Goal: Information Seeking & Learning: Learn about a topic

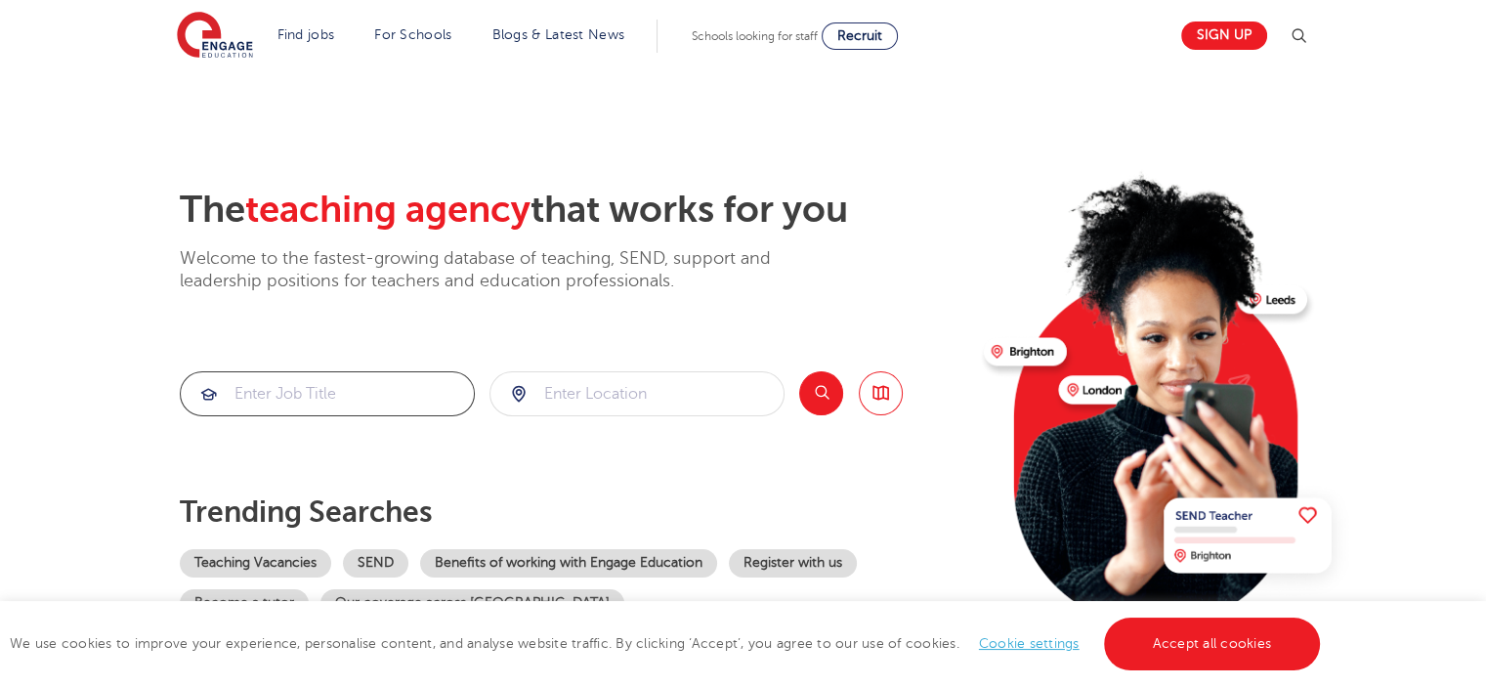
click at [406, 388] on input "search" at bounding box center [327, 393] width 293 height 43
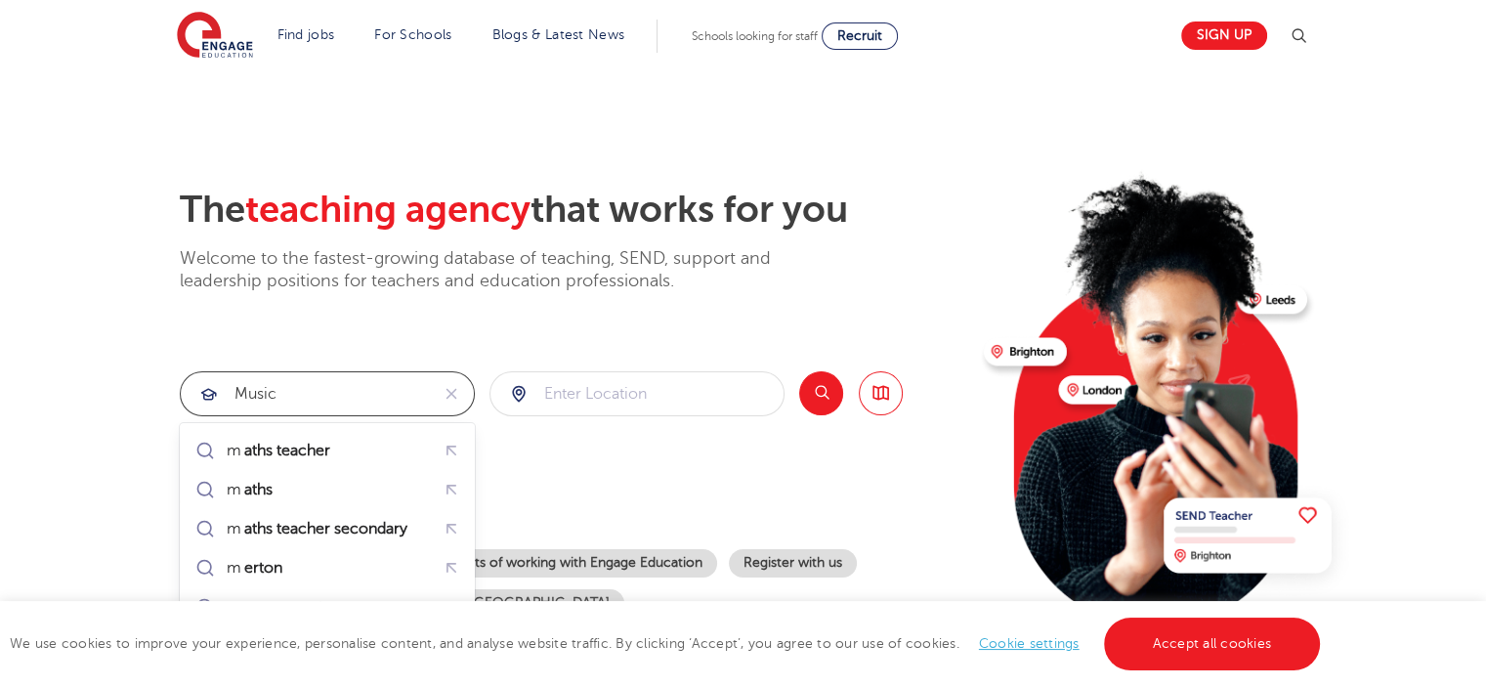
type input "music"
click button "Submit" at bounding box center [0, 0] width 0 height 0
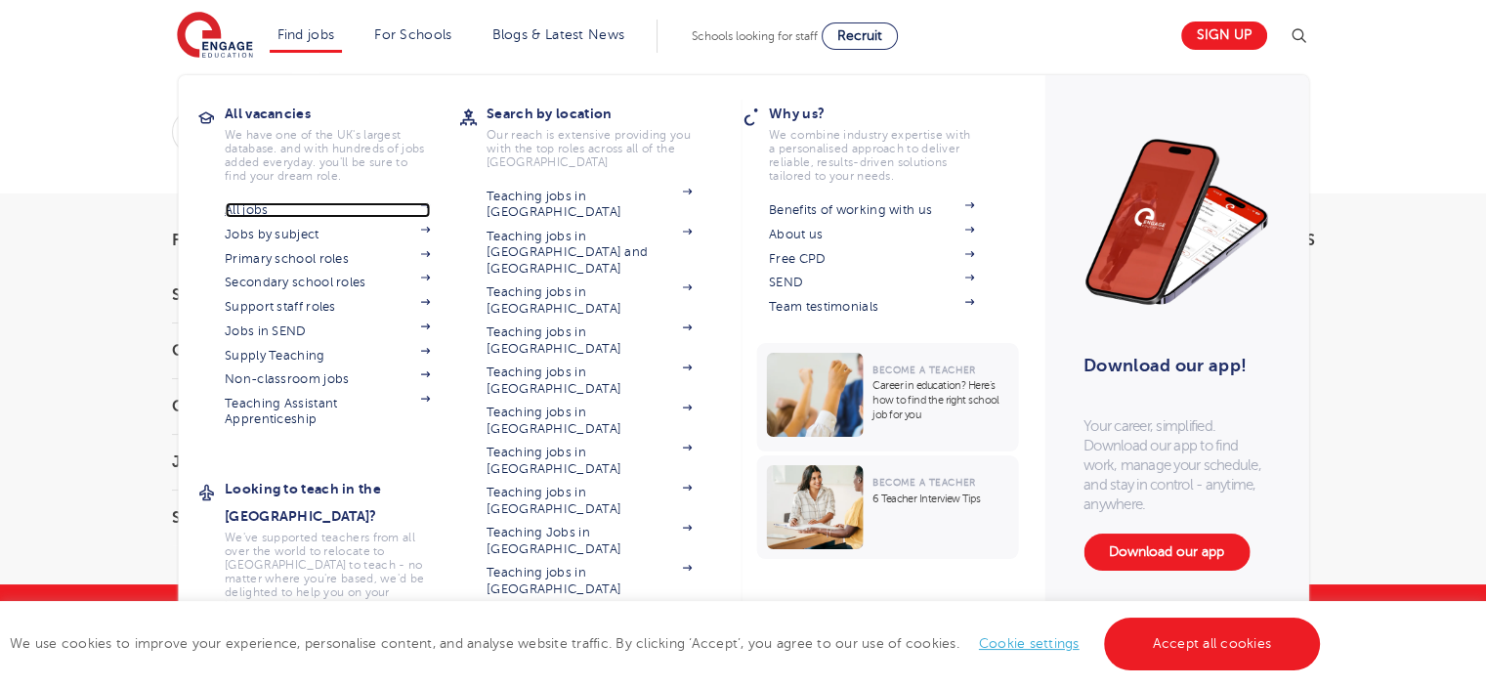
click at [264, 212] on link "All jobs" at bounding box center [327, 210] width 205 height 16
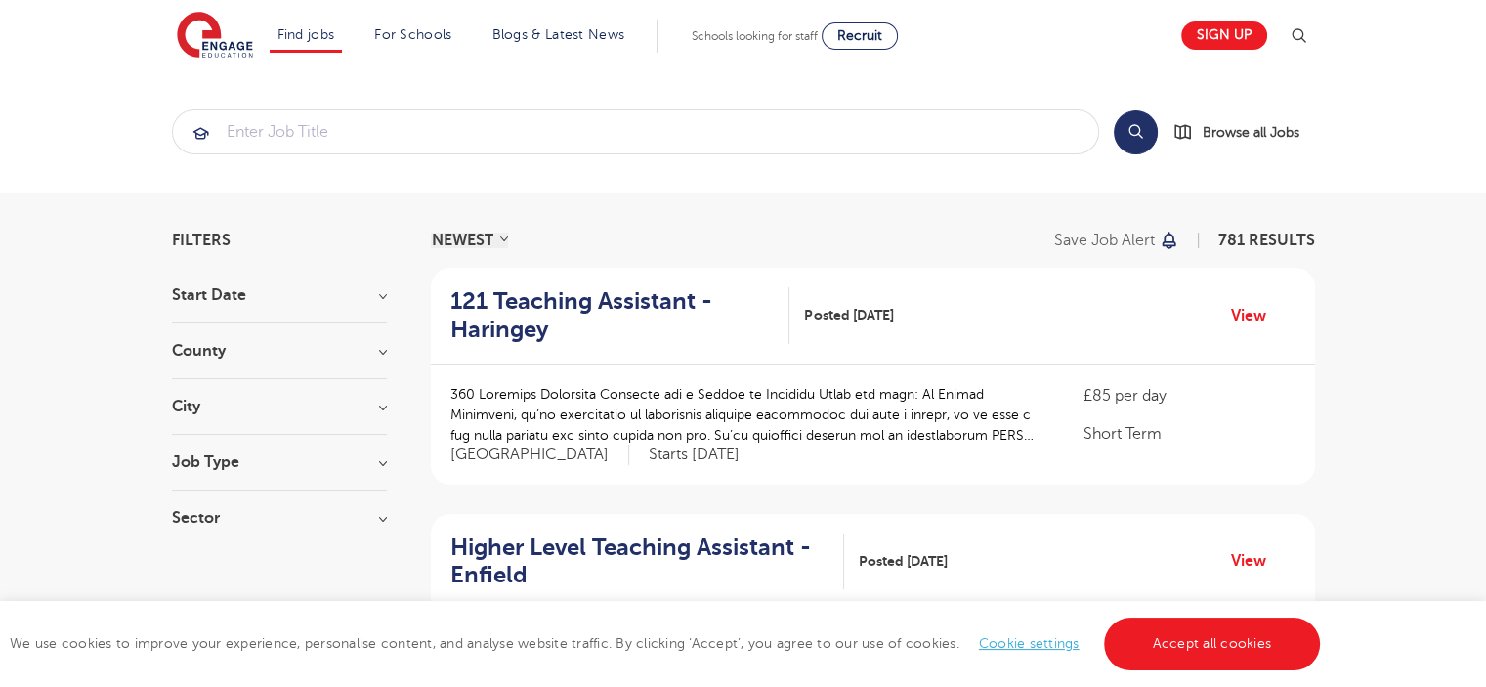
click at [377, 354] on h3 "County" at bounding box center [279, 351] width 215 height 16
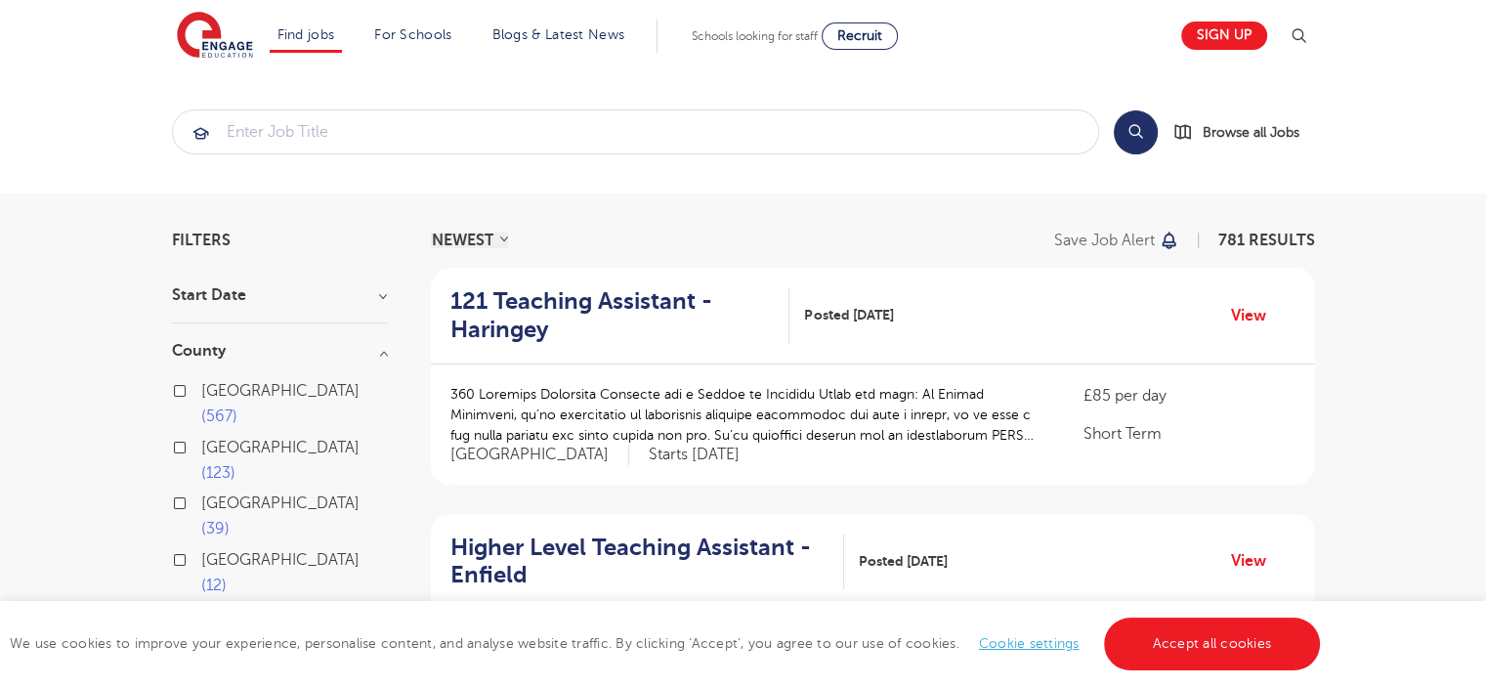
click at [195, 390] on div "[GEOGRAPHIC_DATA] 567" at bounding box center [279, 406] width 215 height 57
click at [387, 357] on h3 "County" at bounding box center [279, 351] width 215 height 16
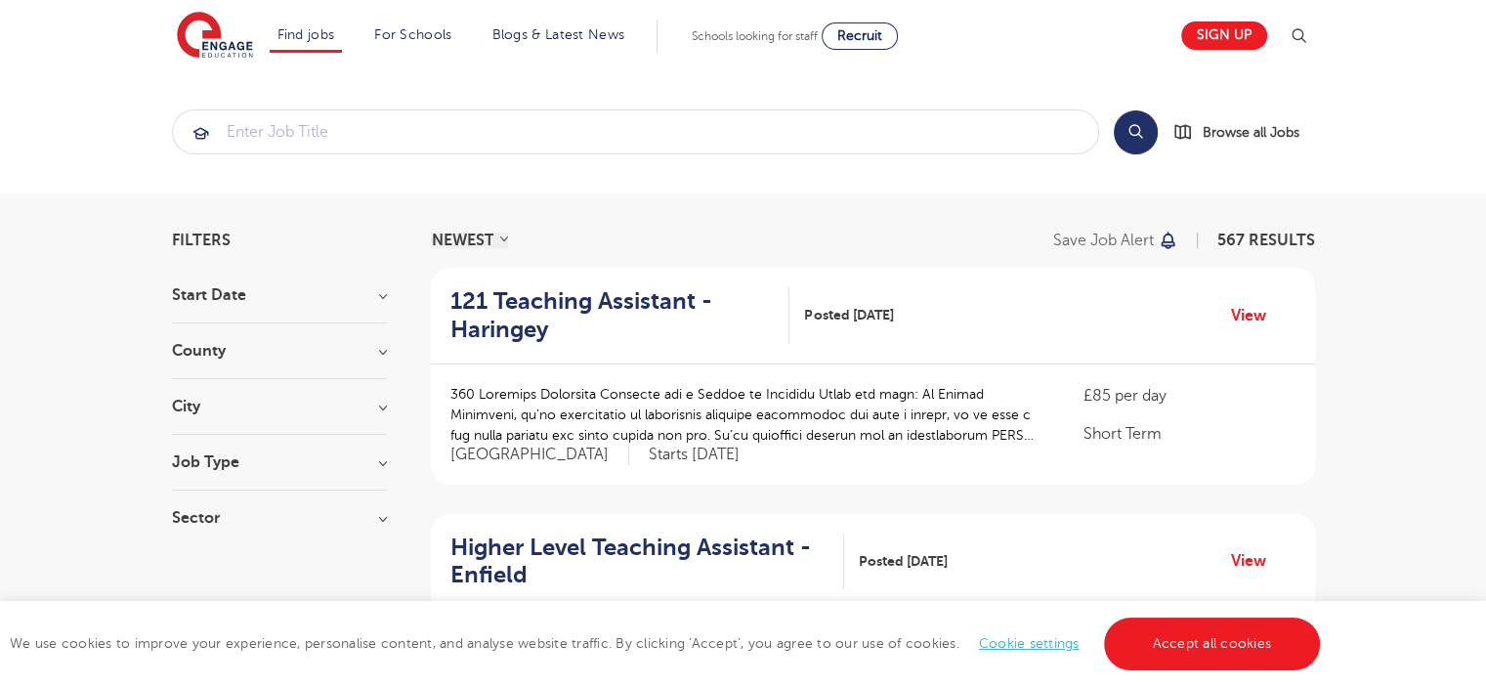
click at [383, 460] on h3 "Job Type" at bounding box center [279, 462] width 215 height 16
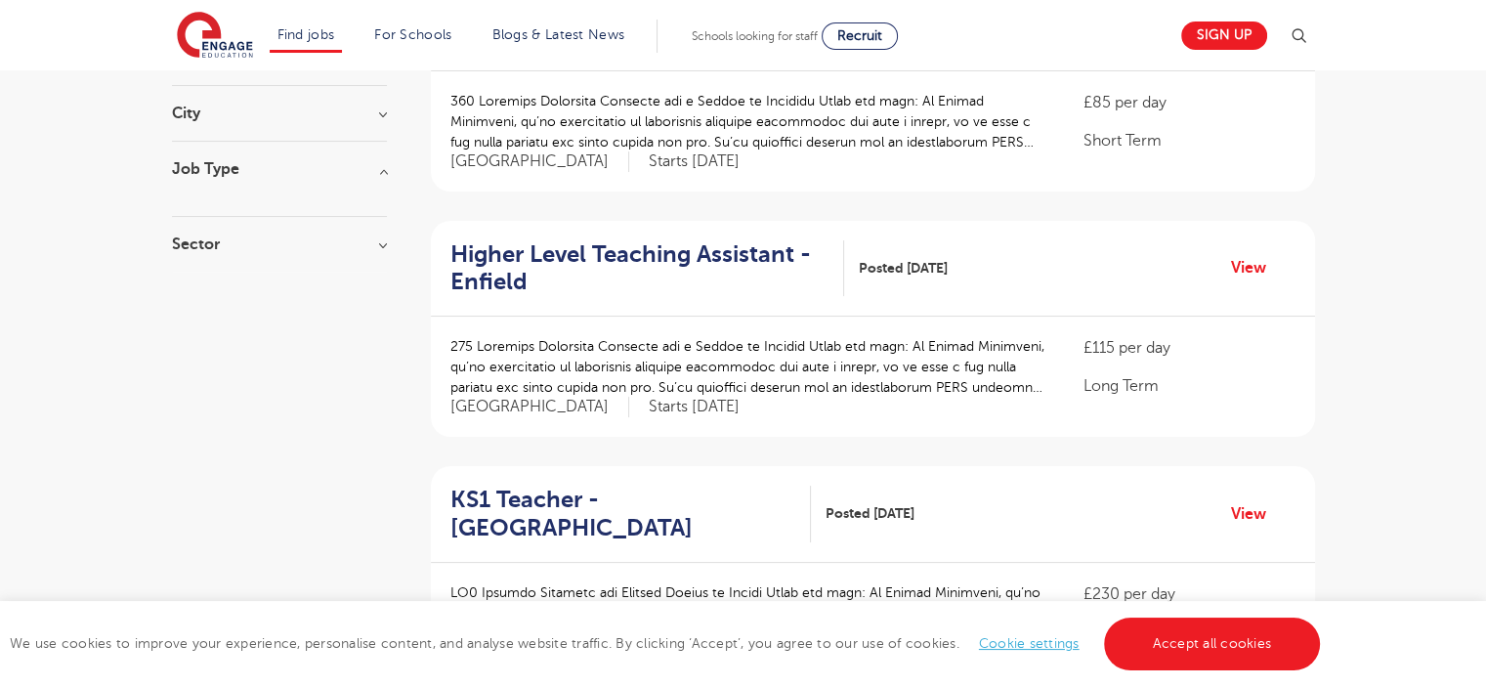
scroll to position [98, 0]
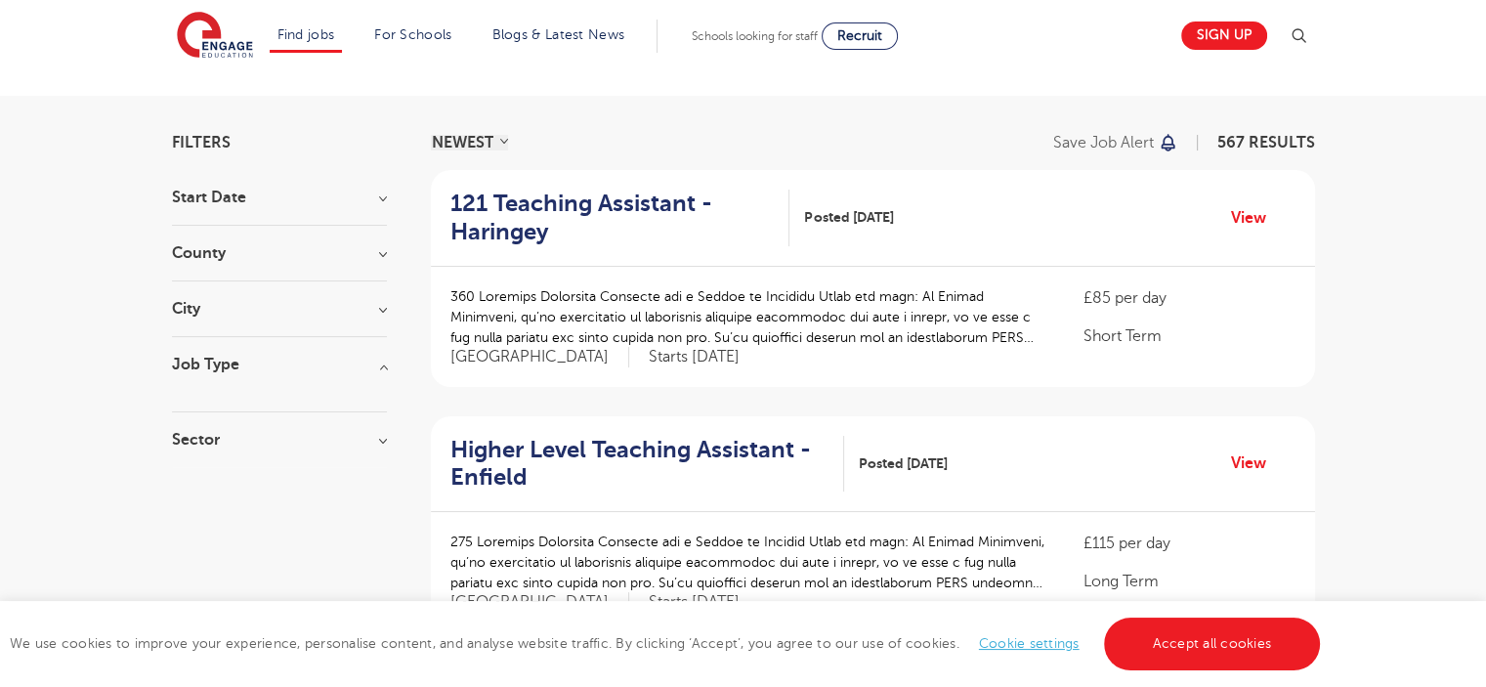
click at [385, 373] on div at bounding box center [279, 382] width 215 height 20
click at [373, 269] on div "County London 567 Hertfordshire 123 Leeds 39 East Sussex 12 Kirklees 12 Show mo…" at bounding box center [279, 263] width 215 height 36
click at [375, 263] on div "County London 567 Hertfordshire 123 Leeds 39 East Sussex 12 Kirklees 12 Show mo…" at bounding box center [279, 263] width 215 height 36
click at [378, 256] on h3 "County" at bounding box center [279, 253] width 215 height 16
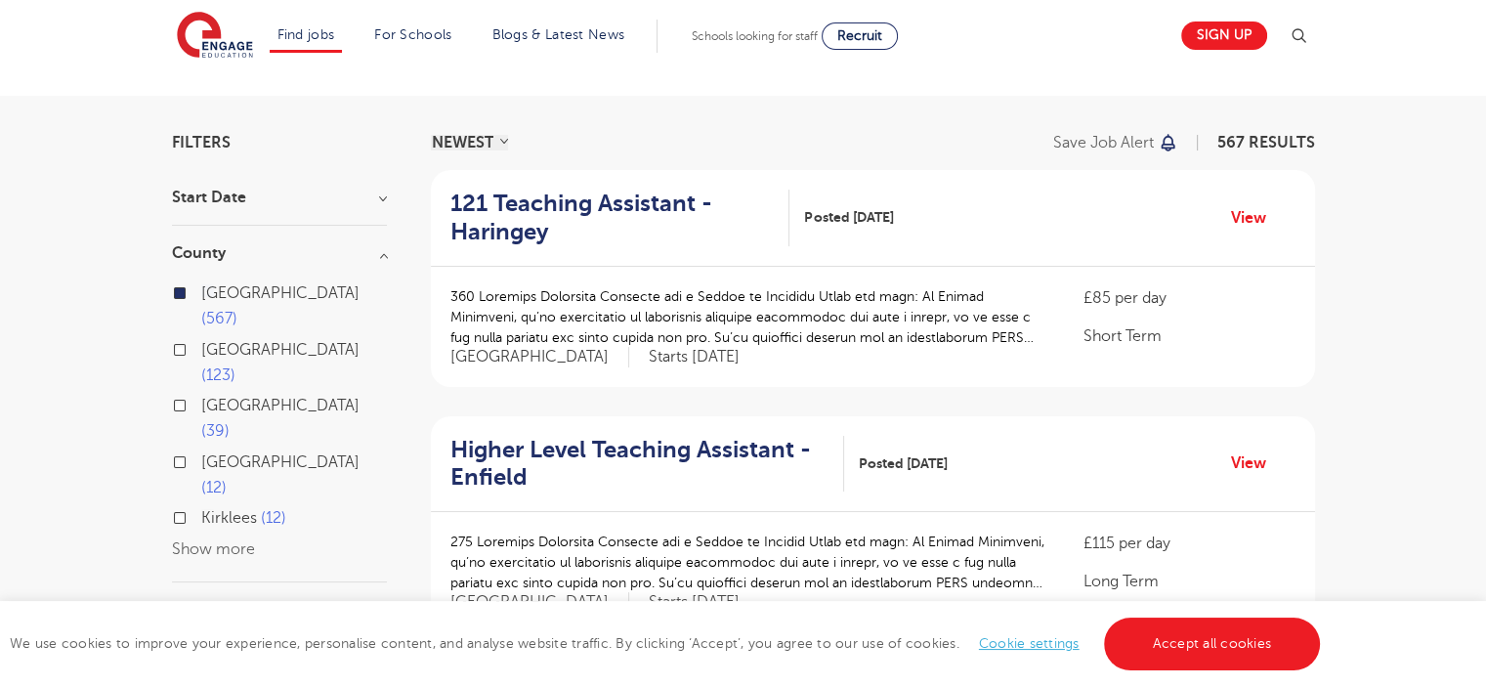
click at [378, 256] on h3 "County" at bounding box center [279, 253] width 215 height 16
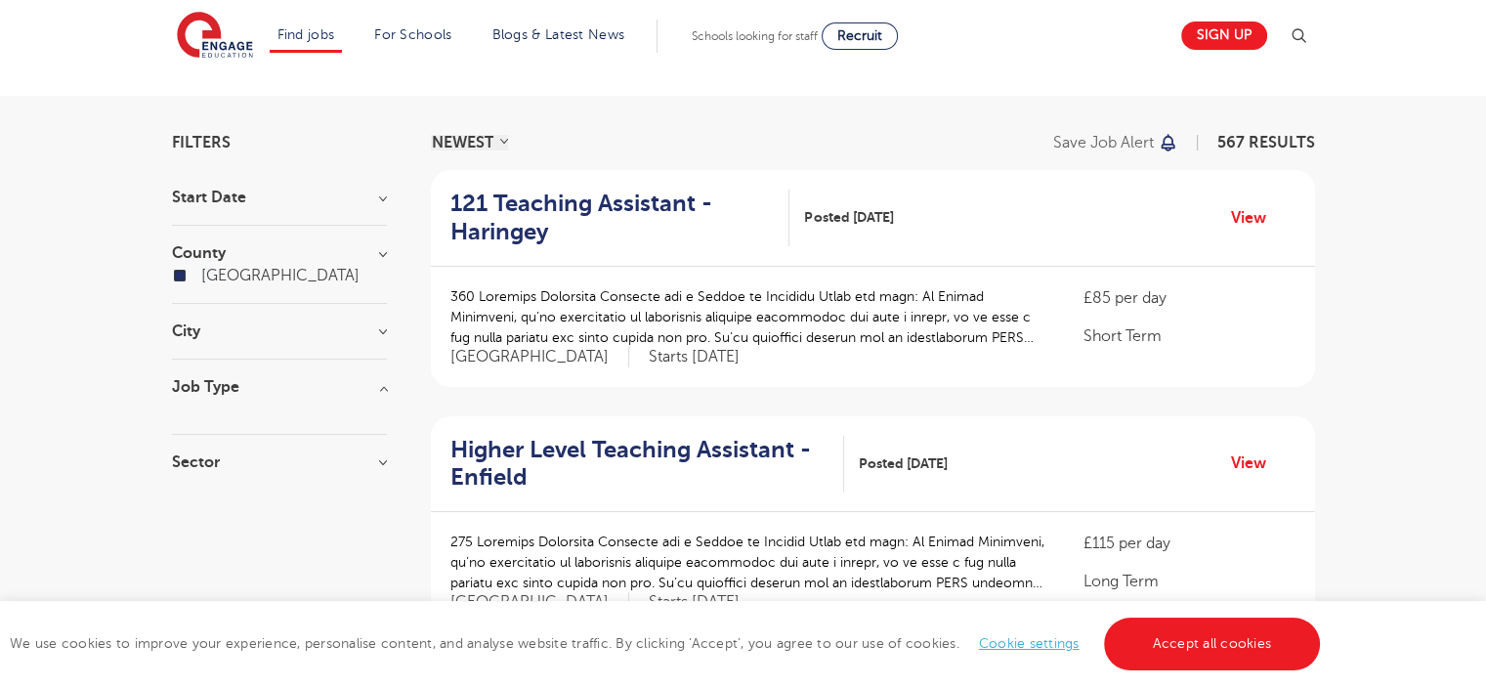
click at [378, 256] on h3 "County" at bounding box center [279, 253] width 215 height 16
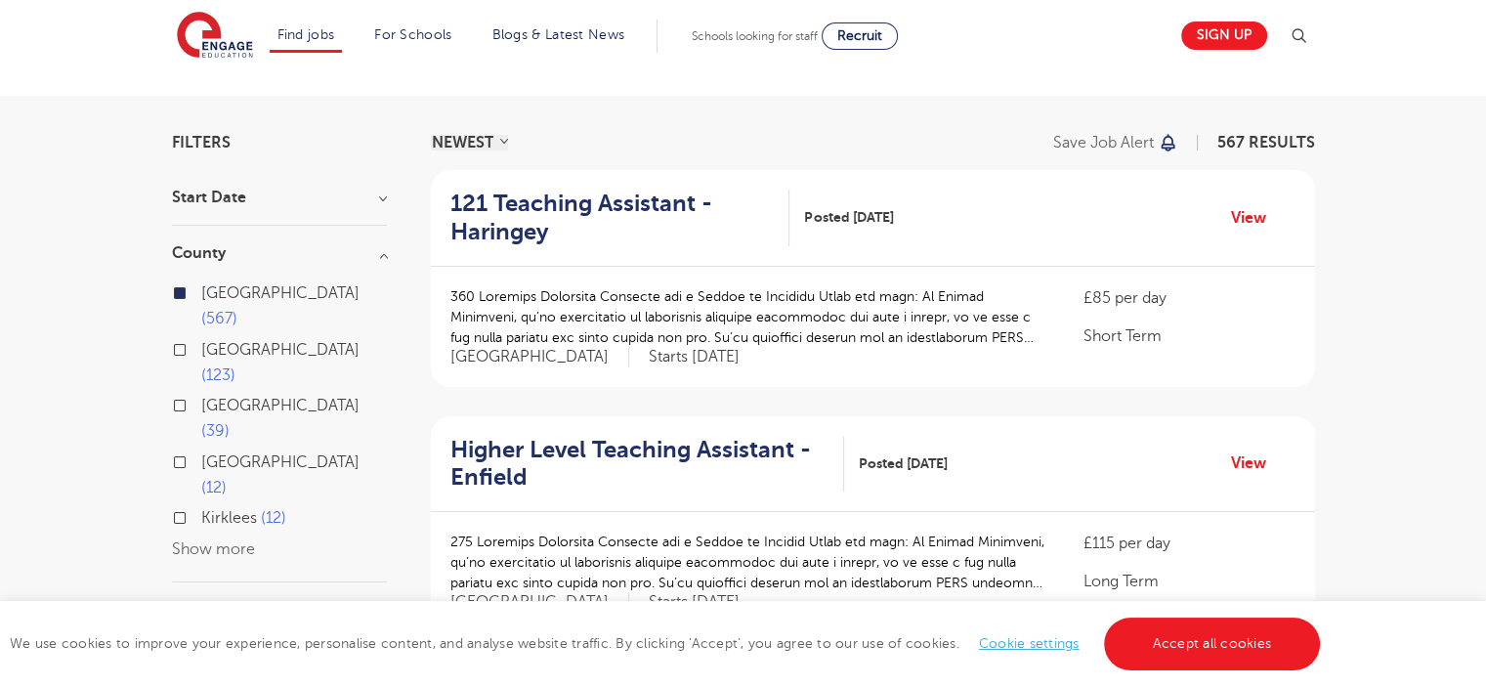
click at [172, 298] on div "London 567" at bounding box center [279, 308] width 215 height 57
click at [383, 254] on h3 "County" at bounding box center [279, 253] width 215 height 16
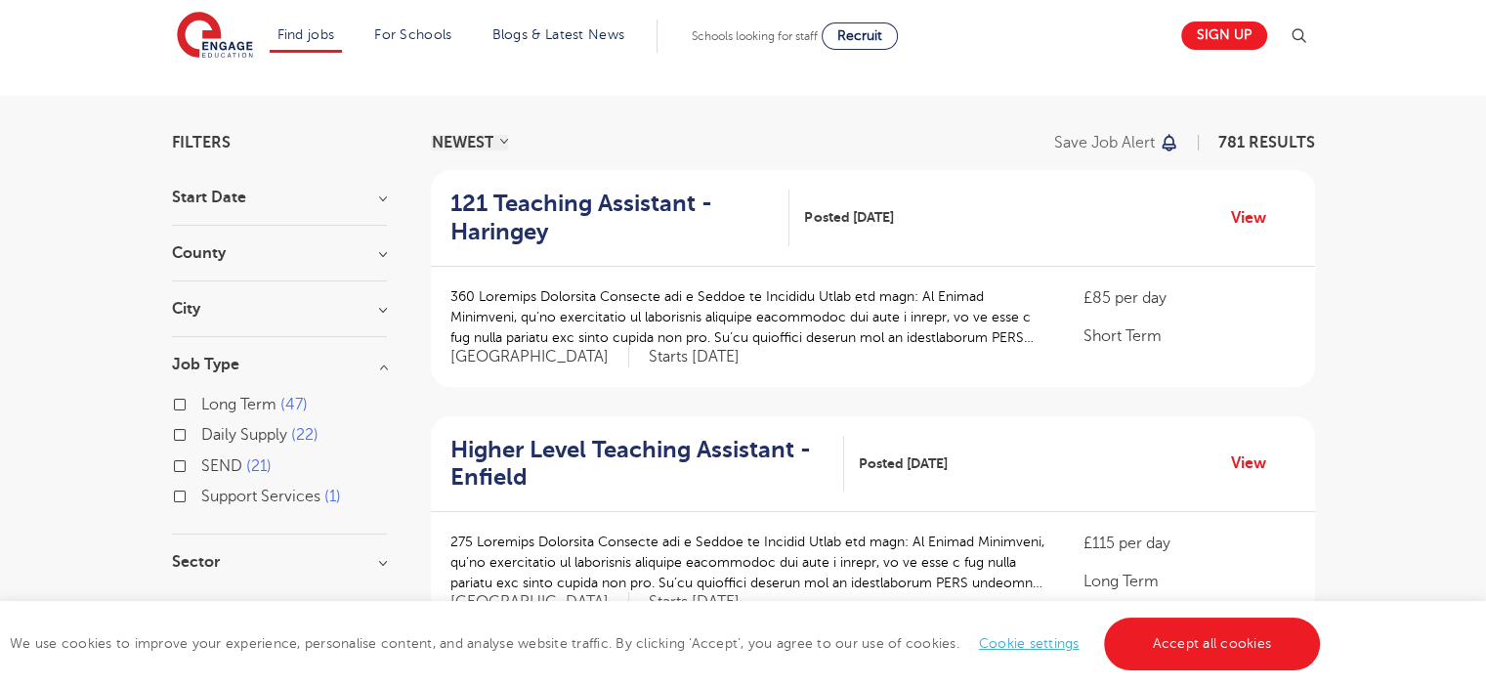
click at [379, 317] on div "City Hounslow 62 Leeds 39 Wandsworth 30 Broxbourne 29 Newham 29 Show more" at bounding box center [279, 319] width 215 height 36
click at [386, 303] on h3 "City" at bounding box center [279, 309] width 215 height 16
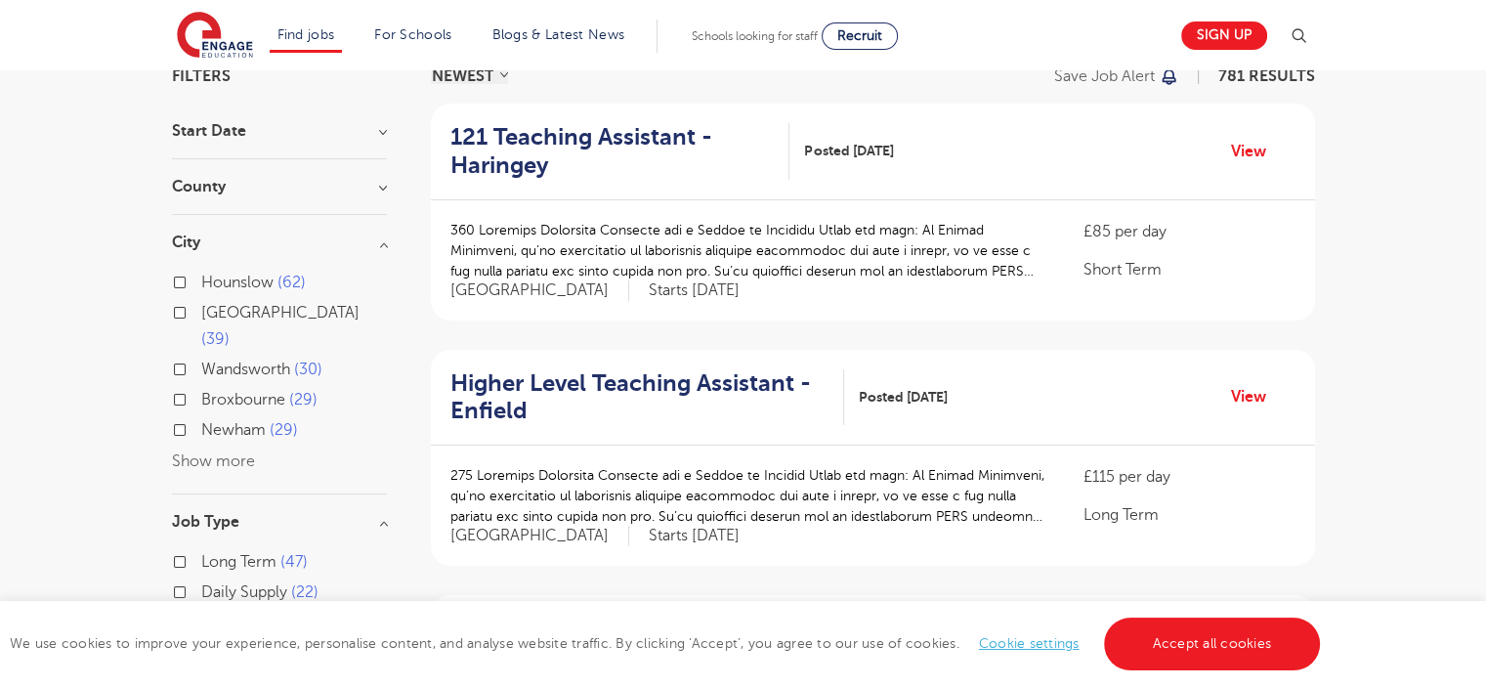
scroll to position [293, 0]
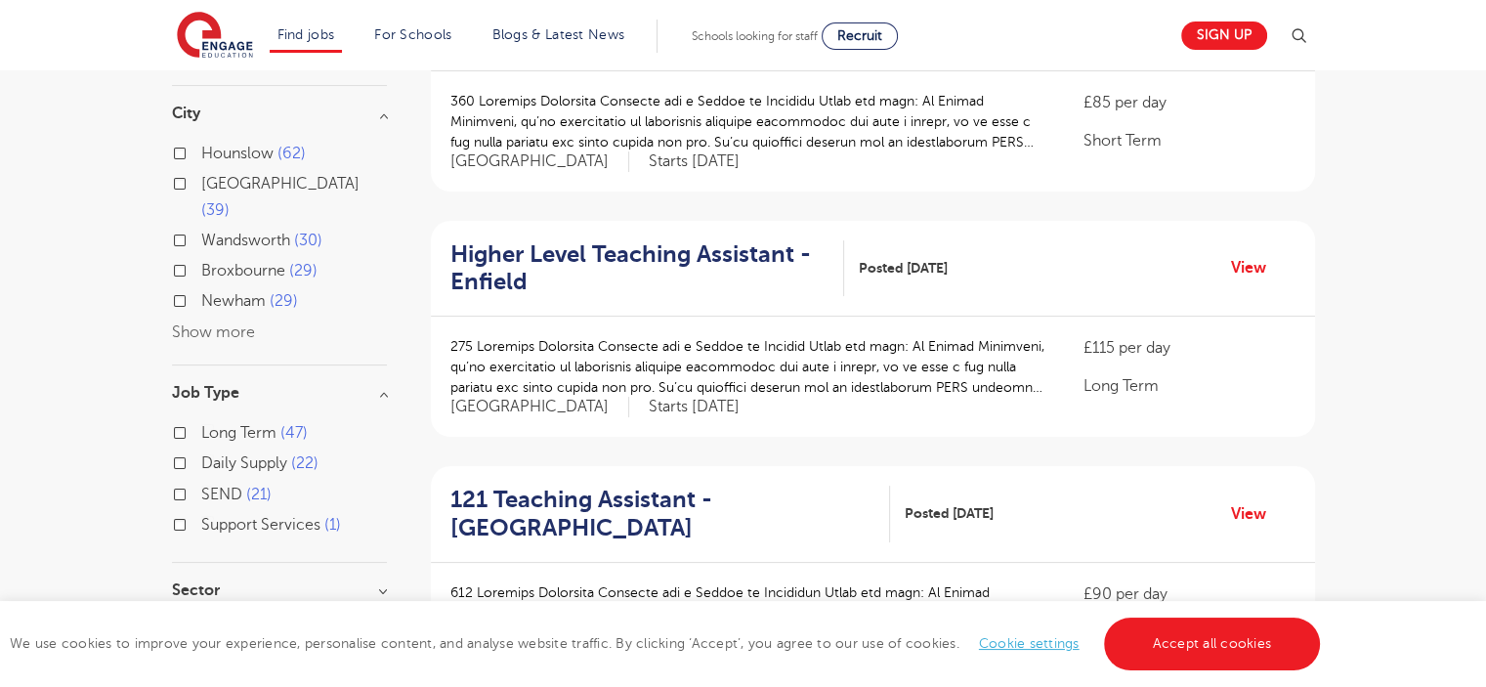
click at [382, 385] on h3 "Job Type" at bounding box center [279, 393] width 215 height 16
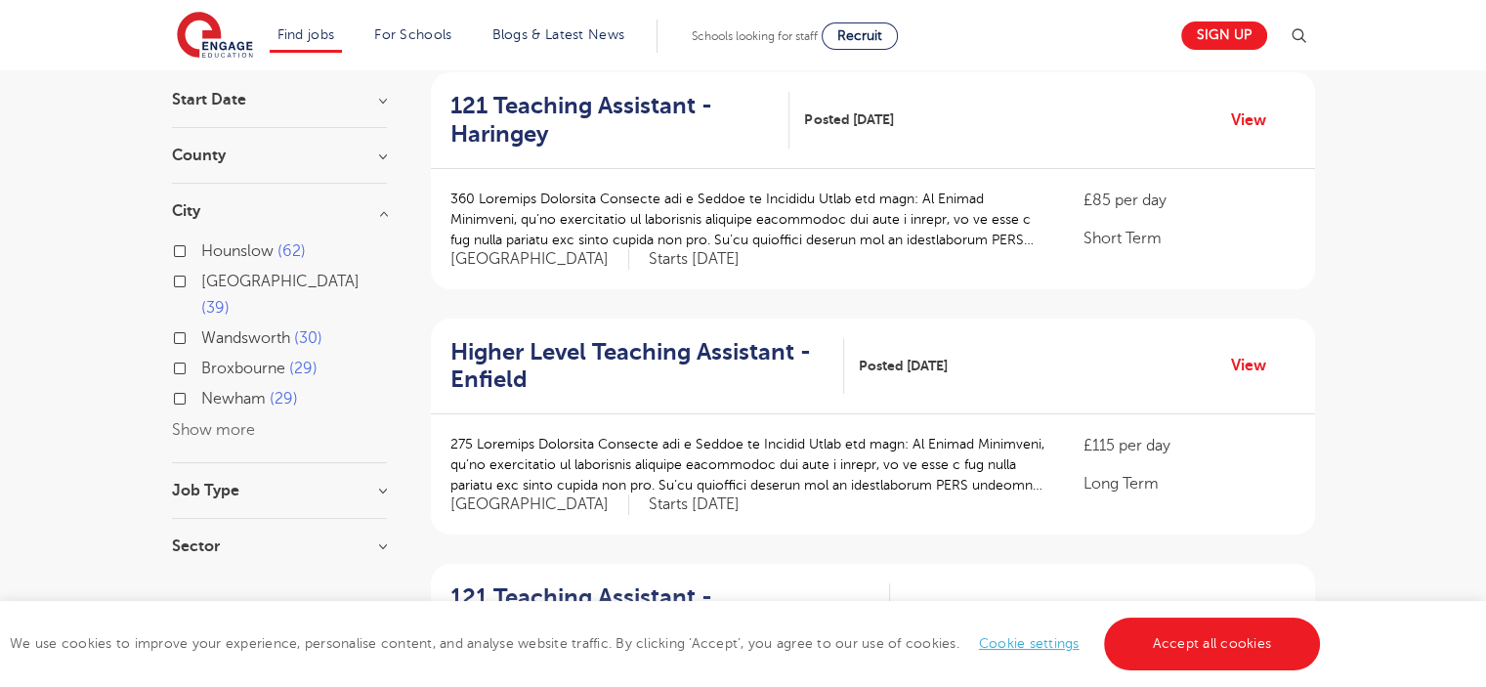
click at [193, 279] on div "Leeds 39" at bounding box center [279, 297] width 215 height 57
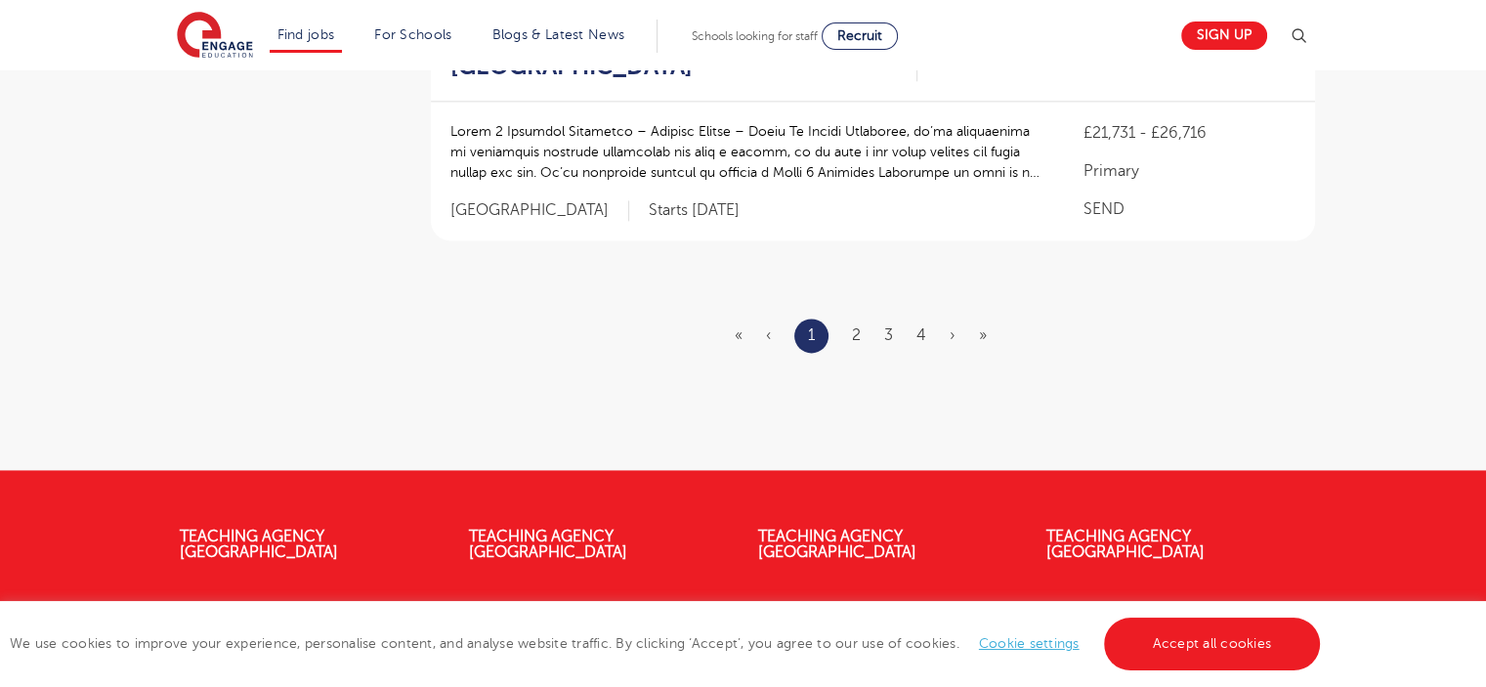
scroll to position [2560, 0]
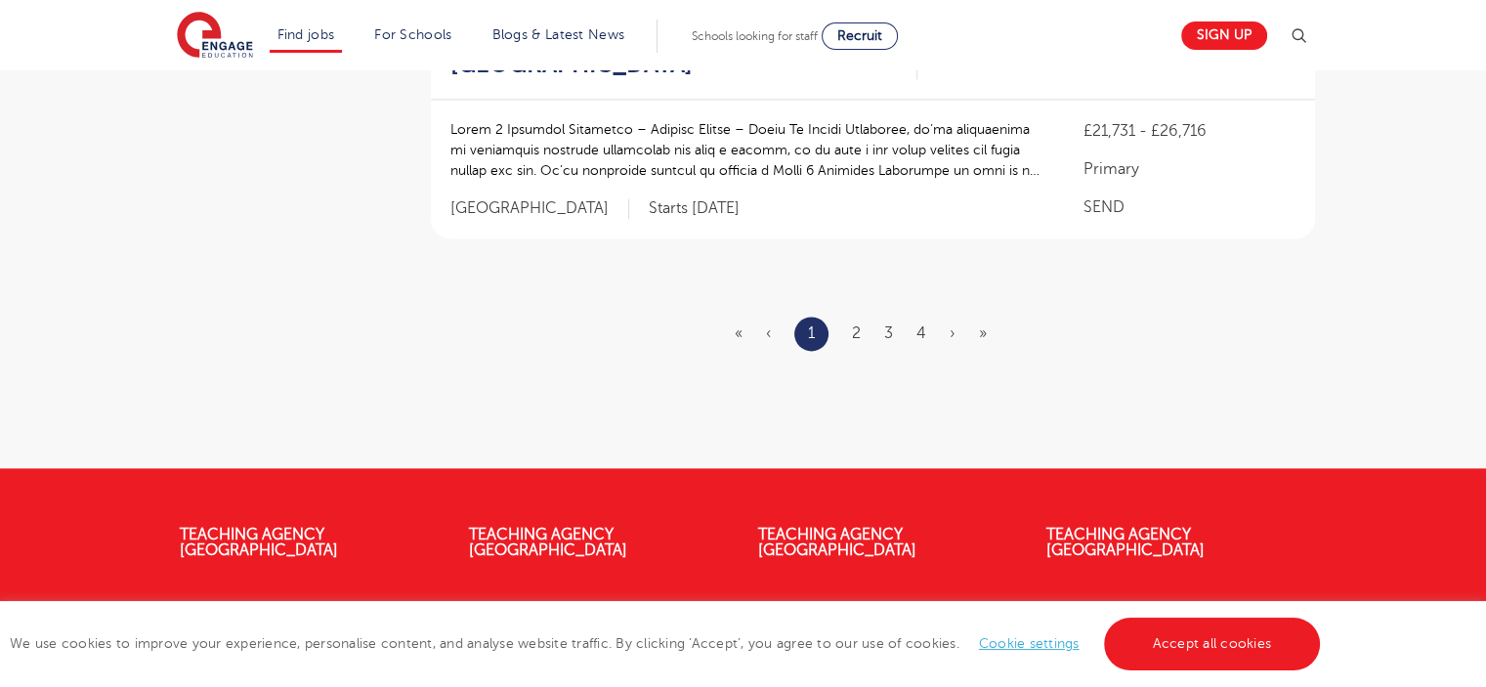
click at [850, 342] on ul "« ‹ 1 2 3 4 › »" at bounding box center [873, 334] width 276 height 34
click at [852, 337] on link "2" at bounding box center [856, 333] width 9 height 18
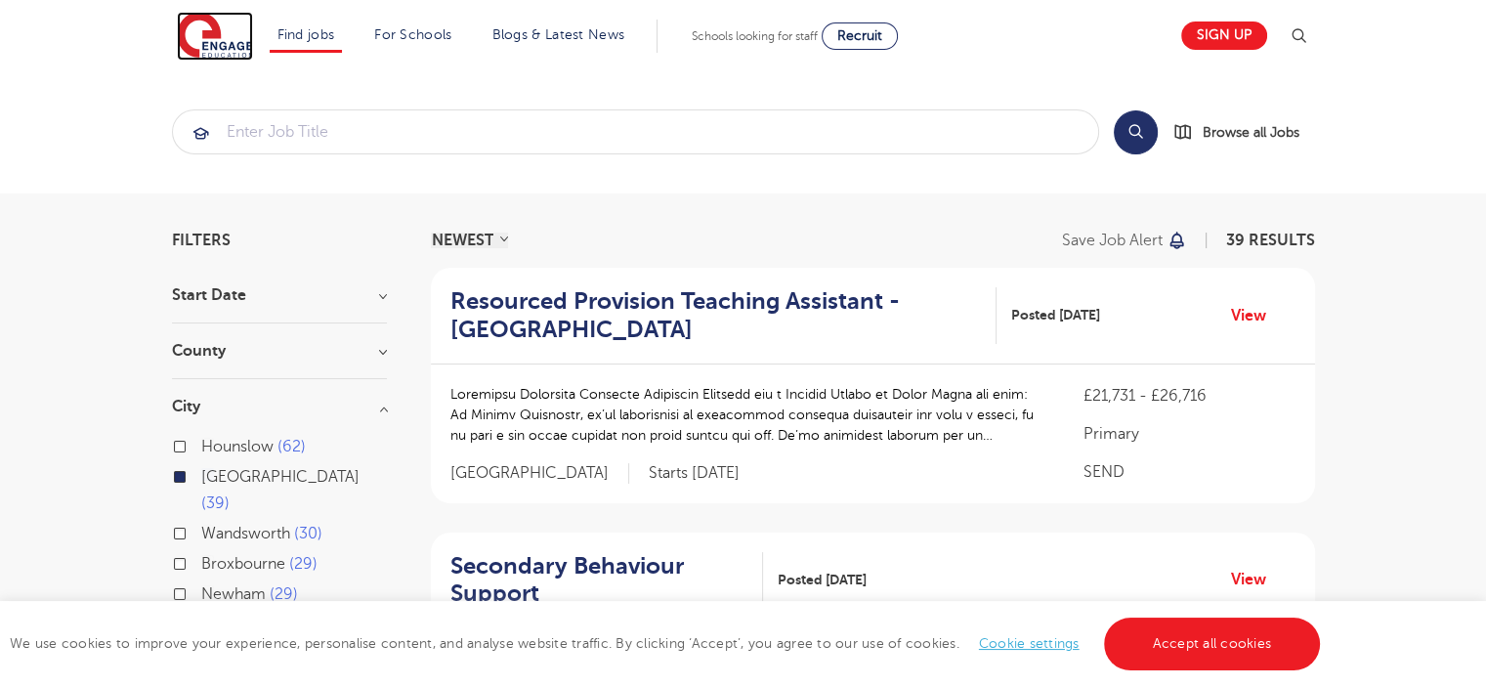
click at [216, 32] on img at bounding box center [215, 36] width 76 height 49
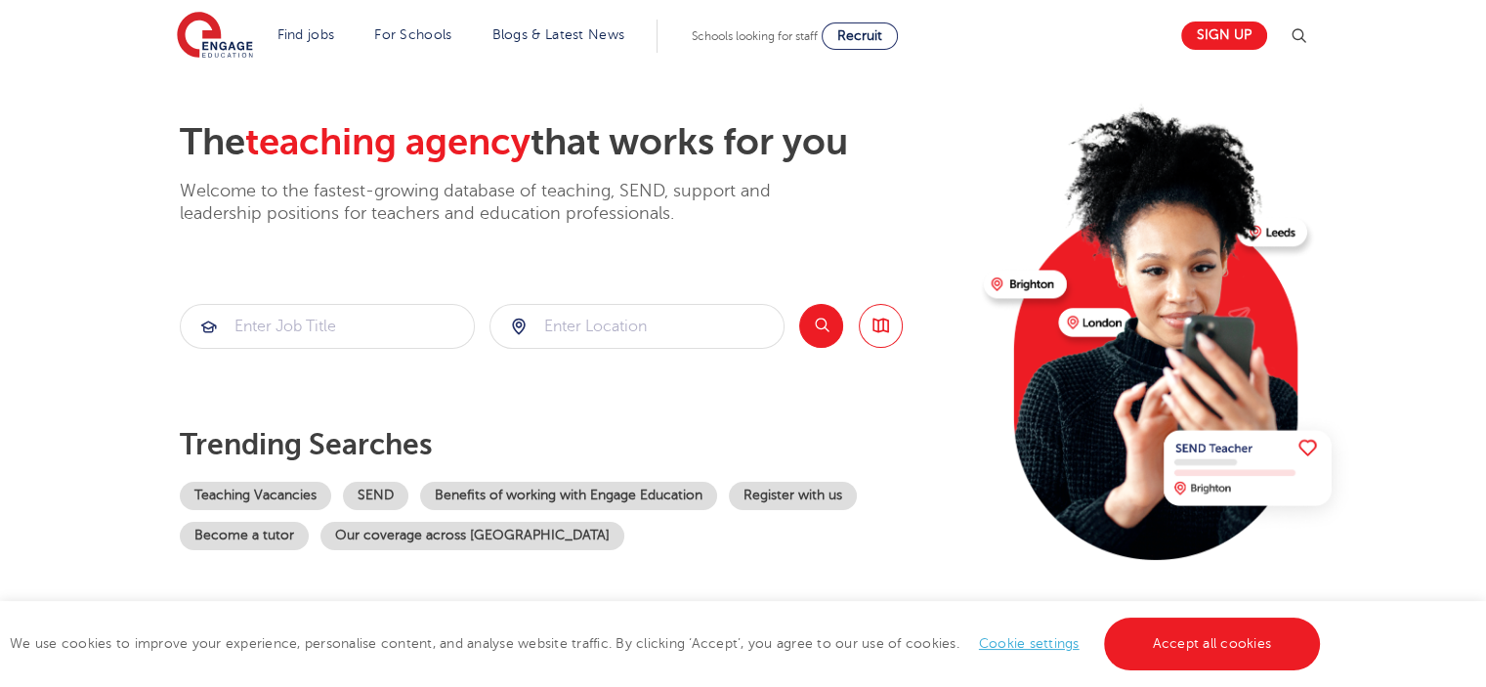
scroll to position [293, 0]
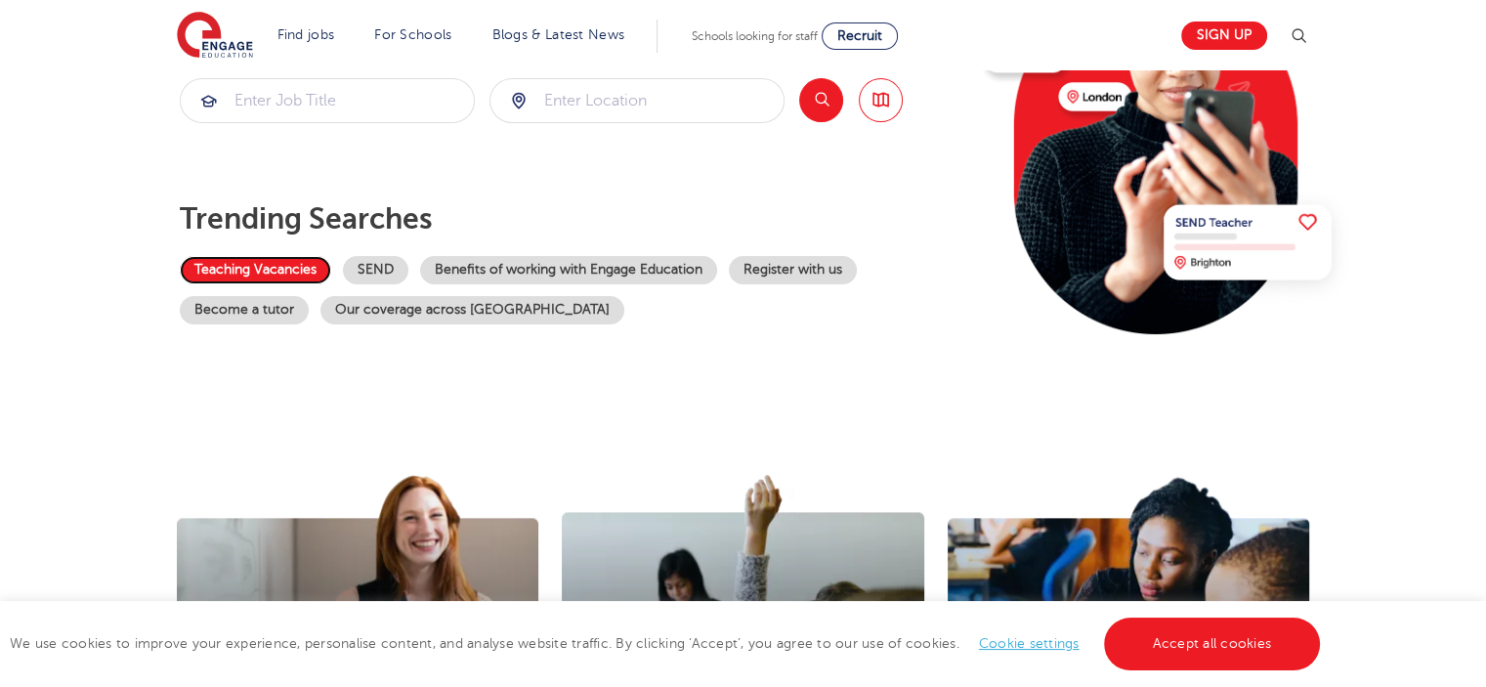
click at [265, 267] on link "Teaching Vacancies" at bounding box center [255, 270] width 151 height 28
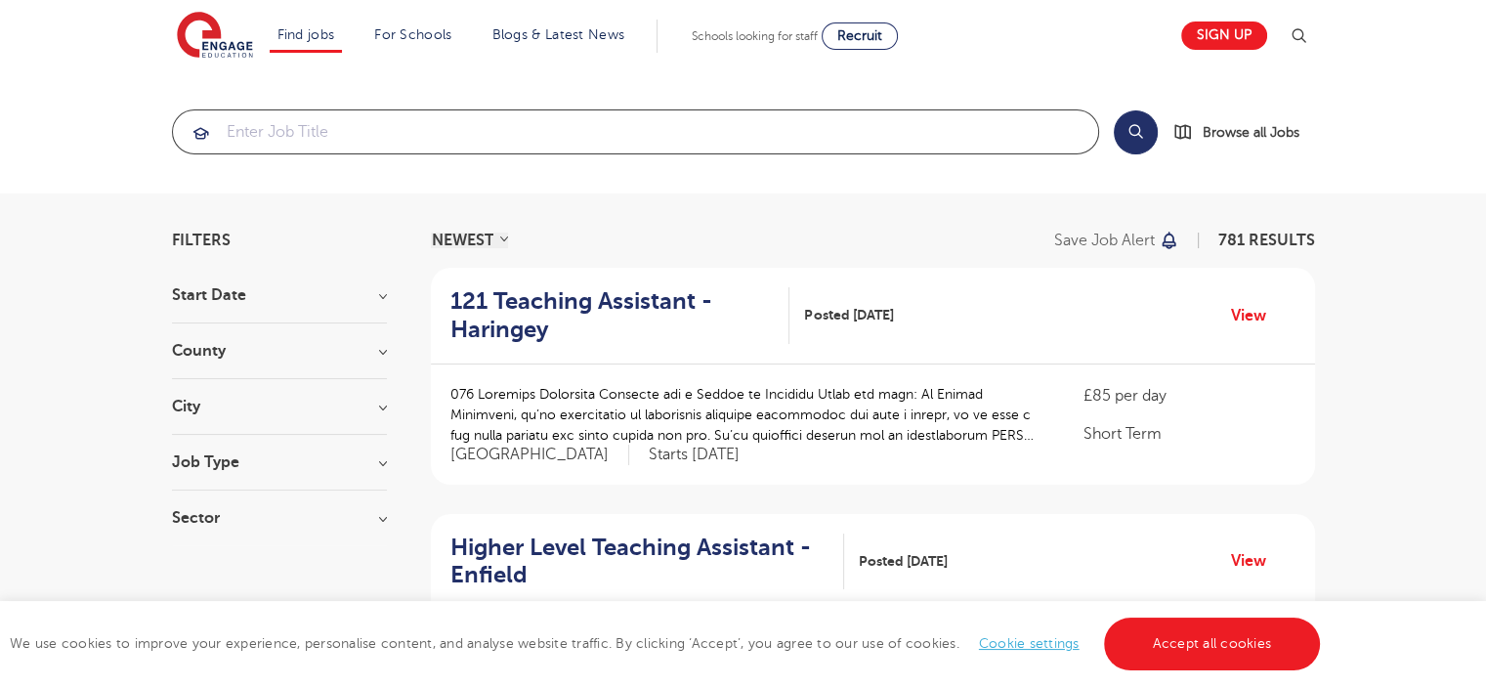
click at [364, 123] on input "search" at bounding box center [635, 131] width 925 height 43
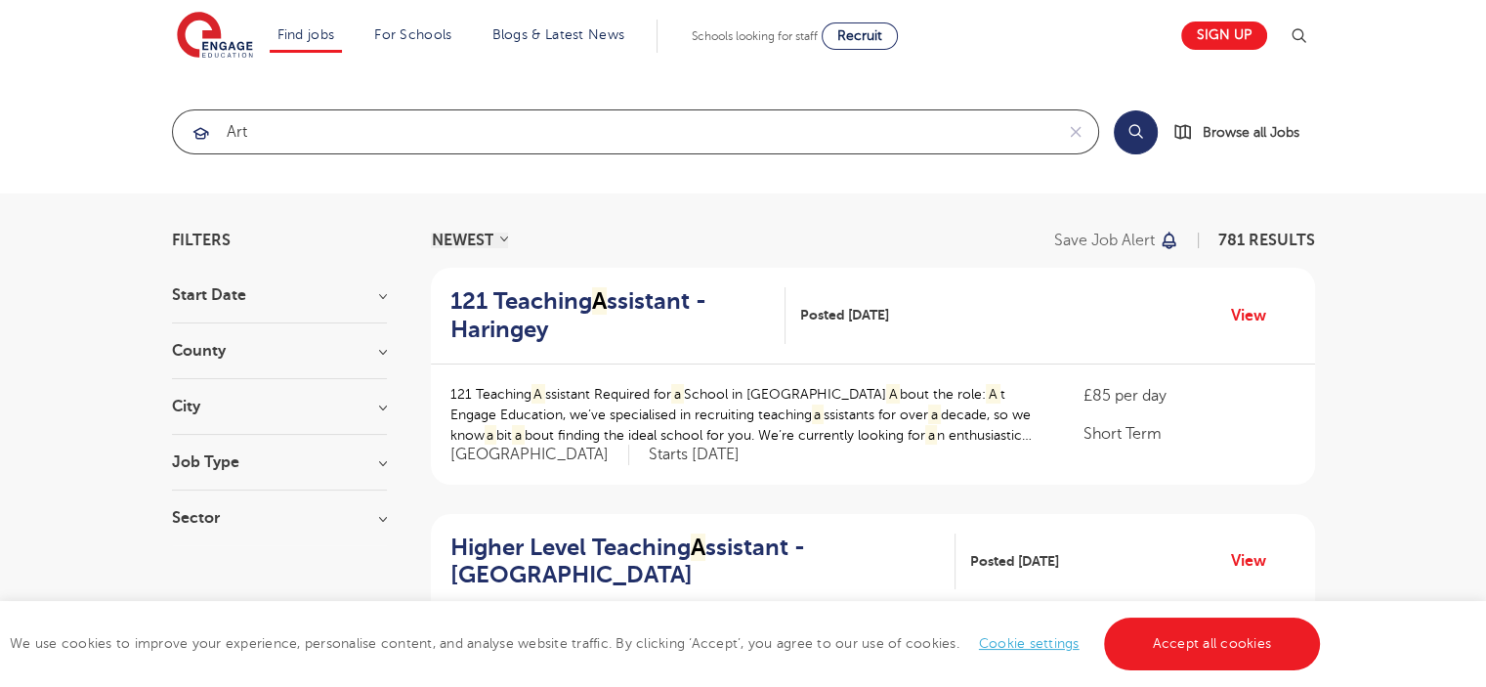
type input "art"
click button "Submit" at bounding box center [0, 0] width 0 height 0
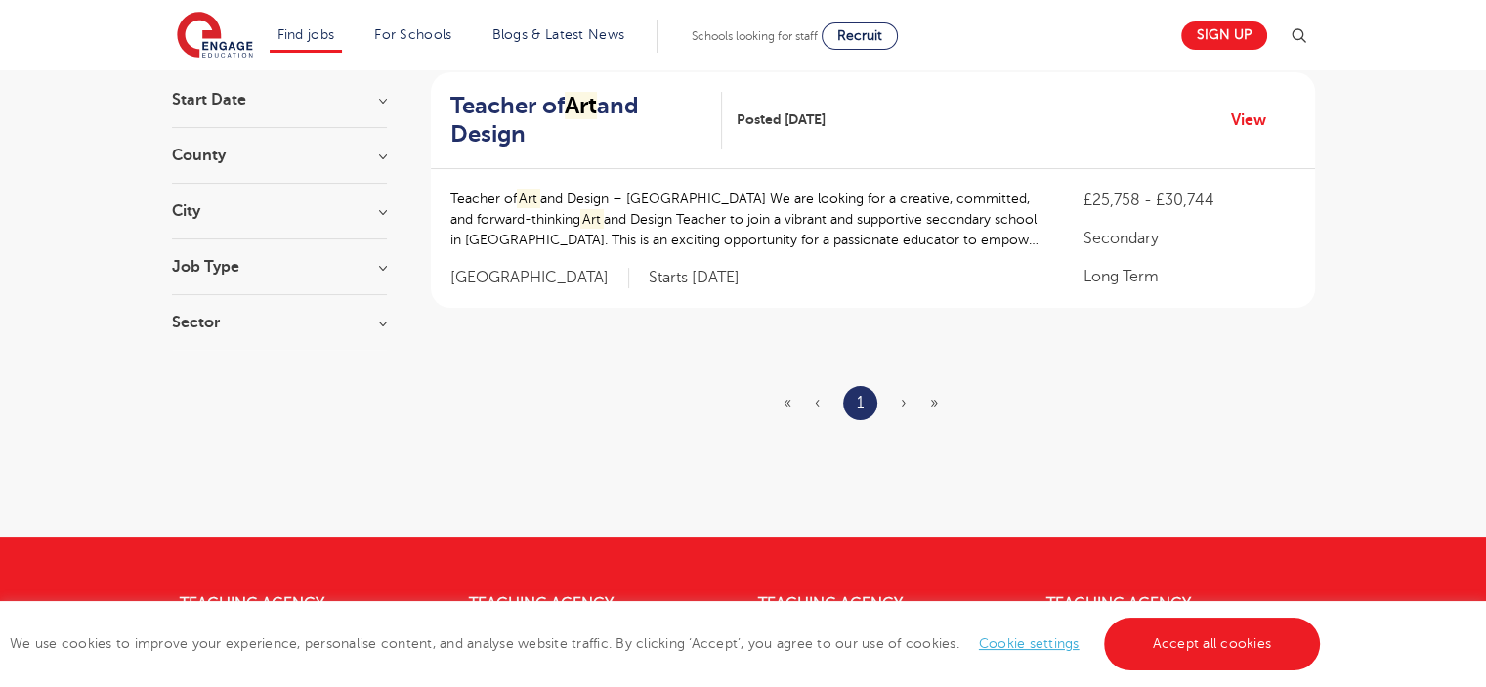
scroll to position [98, 0]
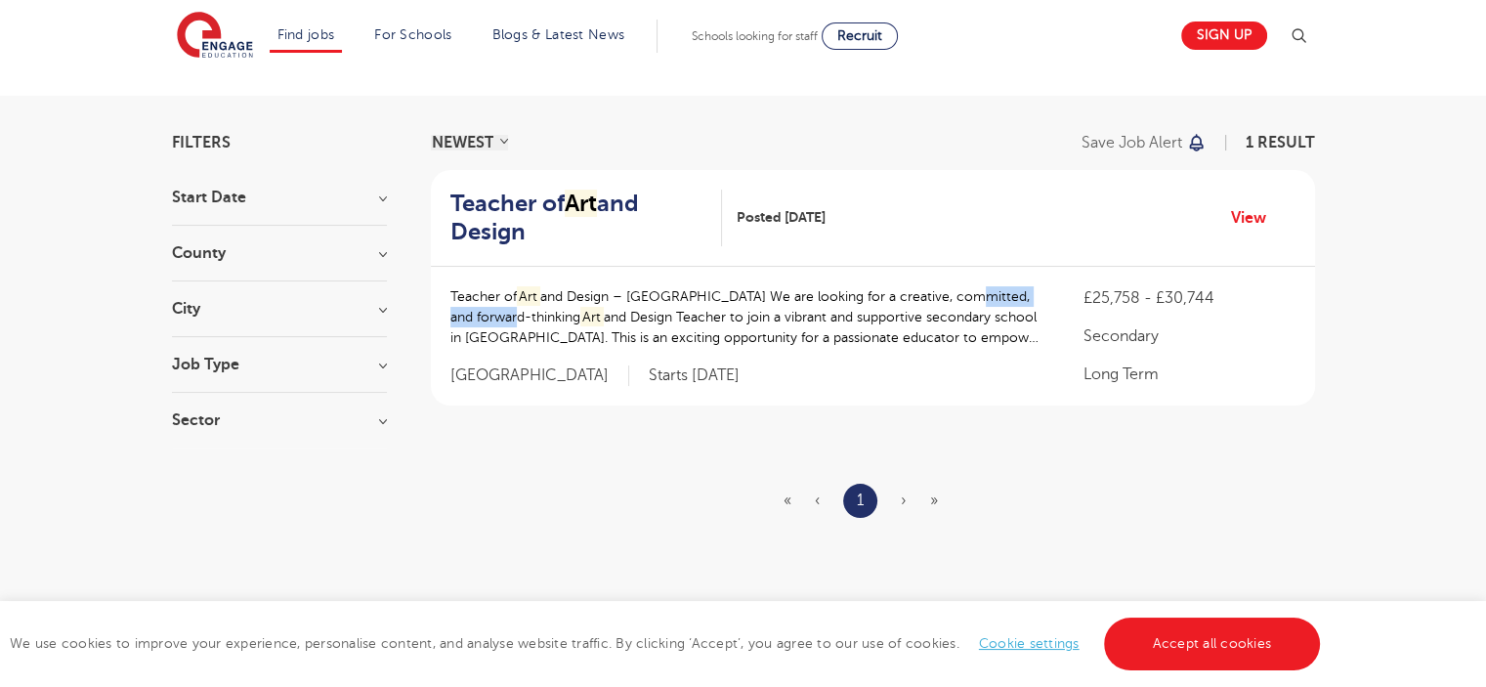
drag, startPoint x: 501, startPoint y: 312, endPoint x: 957, endPoint y: 298, distance: 455.6
click at [957, 298] on p "Teacher of Art and Design – Leeds We are looking for a creative, committed, and…" at bounding box center [747, 317] width 595 height 62
click at [837, 321] on p "Teacher of Art and Design – Leeds We are looking for a creative, committed, and…" at bounding box center [747, 317] width 595 height 62
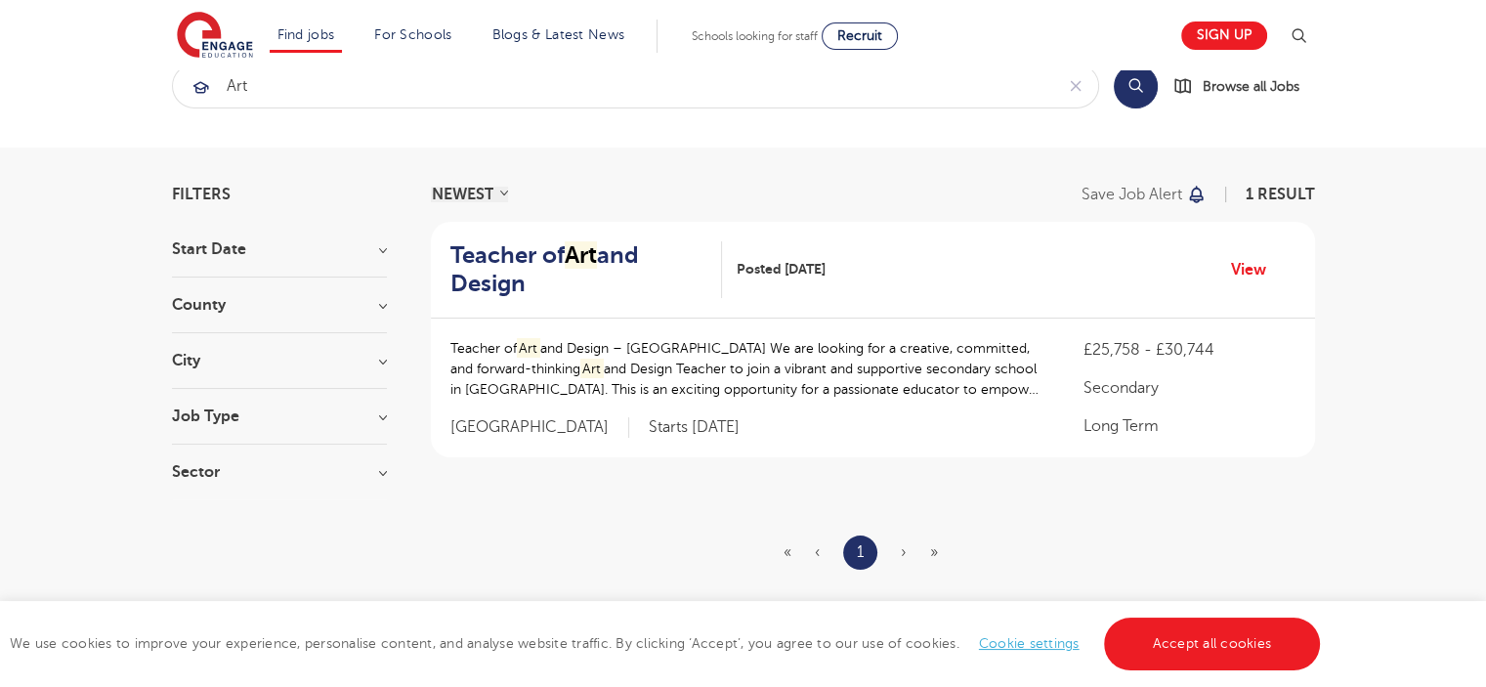
scroll to position [0, 0]
